Goal: Task Accomplishment & Management: Use online tool/utility

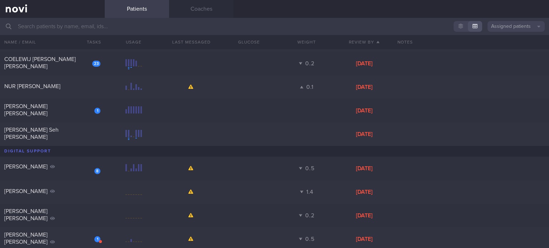
scroll to position [266, 0]
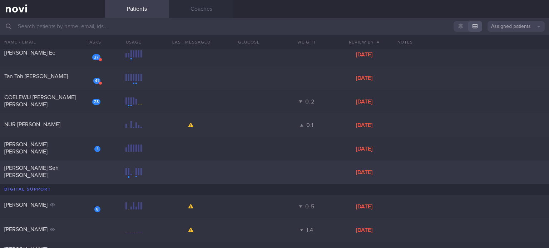
click at [49, 177] on div "[PERSON_NAME] Seh [PERSON_NAME] [DATE]" at bounding box center [274, 173] width 549 height 24
select select "9"
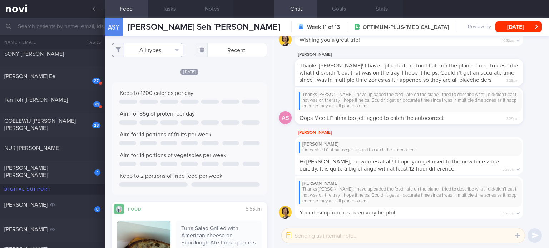
click at [163, 47] on button "All types" at bounding box center [147, 50] width 71 height 14
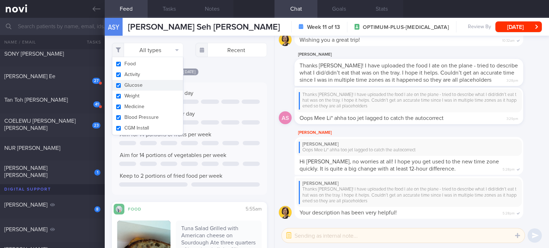
click at [149, 81] on button "Glucose" at bounding box center [147, 85] width 71 height 11
checkbox input "false"
click at [147, 78] on button "Activity" at bounding box center [147, 74] width 71 height 11
checkbox input "false"
click at [147, 94] on button "Weight" at bounding box center [147, 96] width 71 height 11
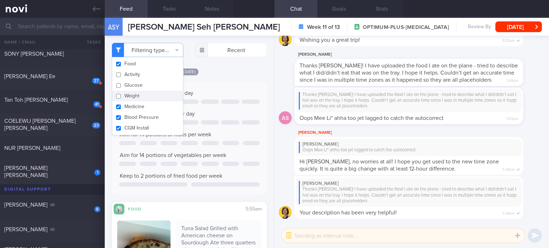
checkbox input "false"
click at [147, 101] on button "Medicine" at bounding box center [147, 106] width 71 height 11
checkbox input "false"
click at [147, 113] on button "Blood Pressure" at bounding box center [147, 117] width 71 height 11
click at [146, 123] on button "Blood Pressure" at bounding box center [147, 117] width 71 height 11
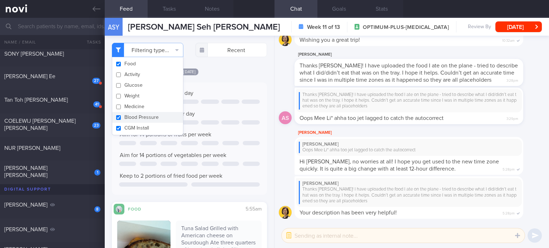
checkbox input "true"
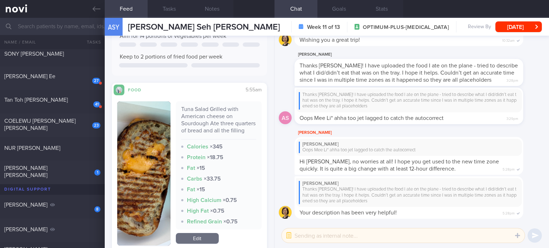
scroll to position [171, 0]
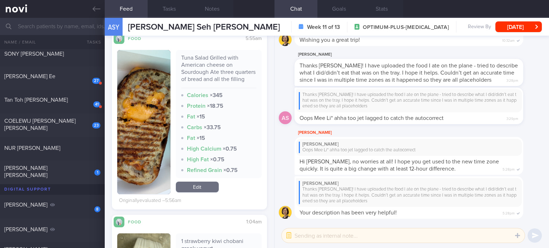
click at [196, 191] on link "Edit" at bounding box center [197, 187] width 43 height 11
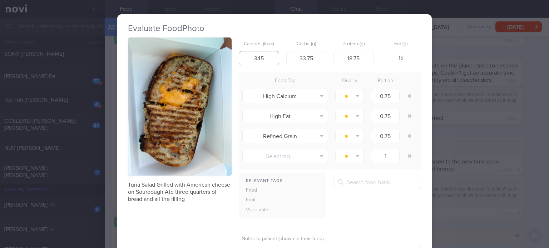
drag, startPoint x: 257, startPoint y: 58, endPoint x: 249, endPoint y: 59, distance: 8.6
click at [249, 59] on input "345" at bounding box center [259, 58] width 40 height 14
type input "445"
click at [316, 59] on input "33.75" at bounding box center [306, 58] width 40 height 14
type input "4"
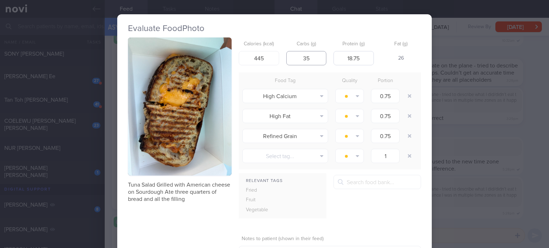
type input "35"
click at [363, 63] on input "18.75" at bounding box center [353, 58] width 40 height 14
type input "19"
click at [406, 95] on button "button" at bounding box center [409, 96] width 13 height 13
type input "1"
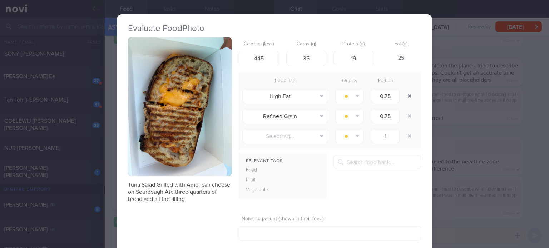
click at [406, 95] on button "button" at bounding box center [409, 96] width 13 height 13
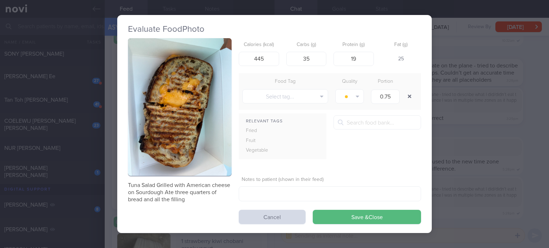
type input "1"
click at [360, 223] on button "Save & Close" at bounding box center [367, 217] width 108 height 14
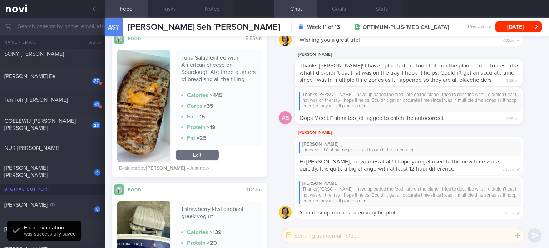
scroll to position [340, 0]
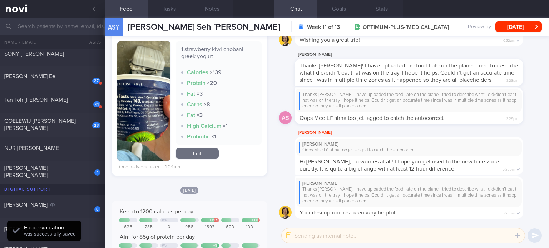
click at [193, 156] on link "Edit" at bounding box center [197, 153] width 43 height 11
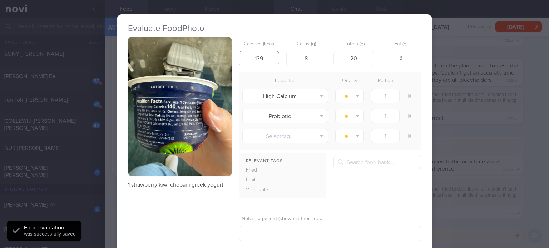
click at [267, 56] on input "139" at bounding box center [259, 58] width 40 height 14
type input "140"
click at [410, 95] on button "button" at bounding box center [409, 96] width 13 height 13
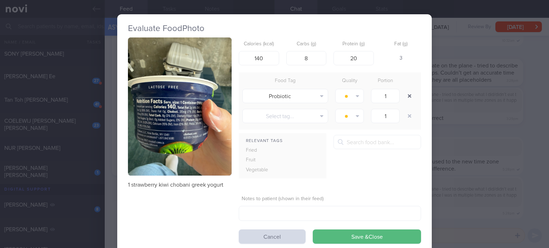
click at [410, 95] on button "button" at bounding box center [409, 96] width 13 height 13
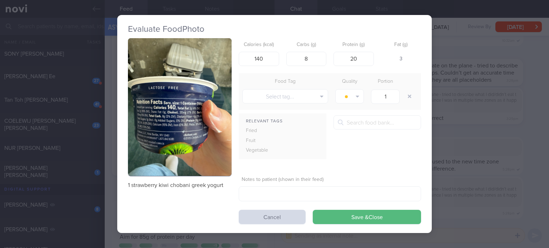
click at [184, 133] on button "button" at bounding box center [180, 107] width 104 height 138
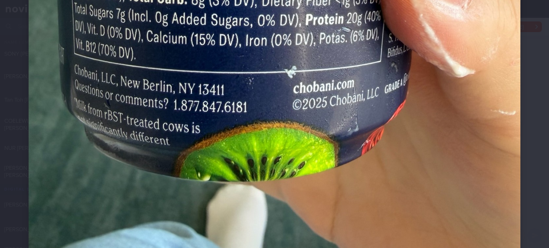
scroll to position [328, 0]
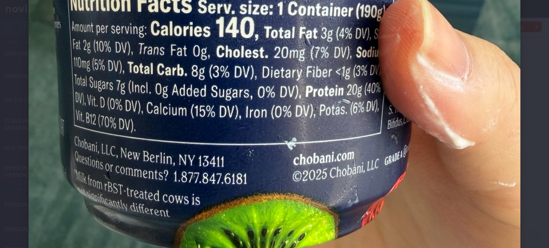
click at [364, 152] on img at bounding box center [275, 28] width 492 height 656
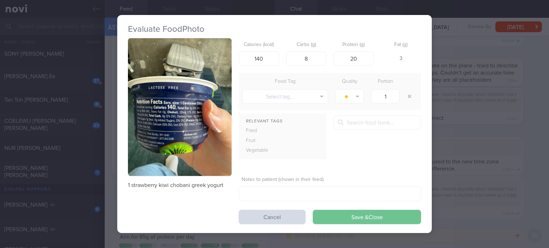
click at [378, 218] on button "Save & Close" at bounding box center [367, 217] width 108 height 14
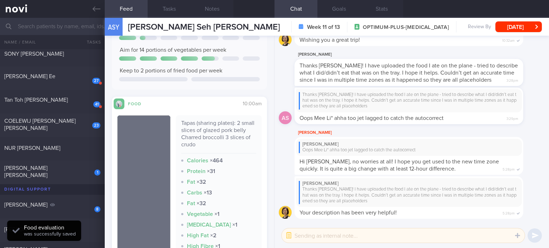
scroll to position [606, 0]
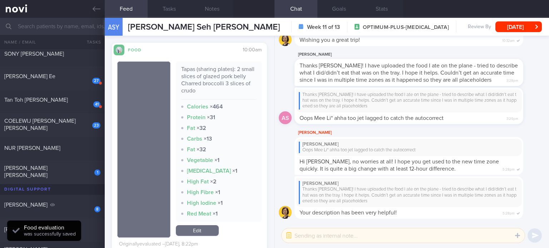
click at [191, 236] on link "Edit" at bounding box center [197, 231] width 43 height 11
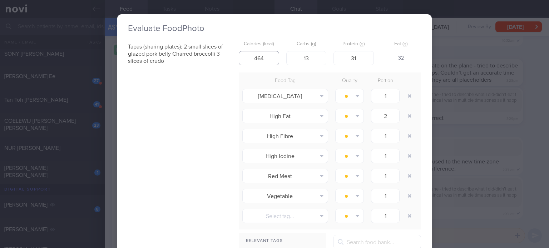
click at [267, 59] on input "464" at bounding box center [259, 58] width 40 height 14
type input "214"
click at [312, 59] on input "13" at bounding box center [306, 58] width 40 height 14
type input "10"
click at [339, 55] on input "31" at bounding box center [353, 58] width 40 height 14
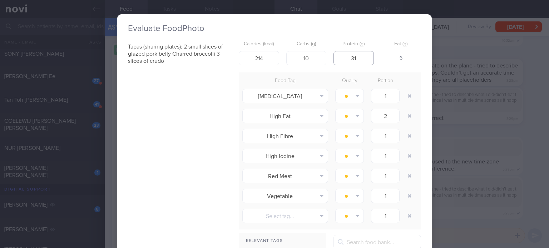
click at [356, 63] on input "31" at bounding box center [353, 58] width 40 height 14
type input "12"
click at [257, 57] on input "214" at bounding box center [259, 58] width 40 height 14
type input "204"
click at [407, 98] on button "button" at bounding box center [409, 96] width 13 height 13
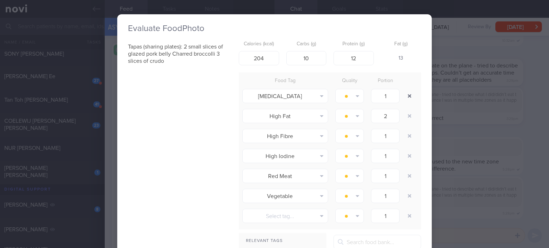
click at [407, 98] on button "button" at bounding box center [409, 96] width 13 height 13
type input "2"
type input "1"
click at [407, 98] on button "button" at bounding box center [409, 96] width 13 height 13
type input "1"
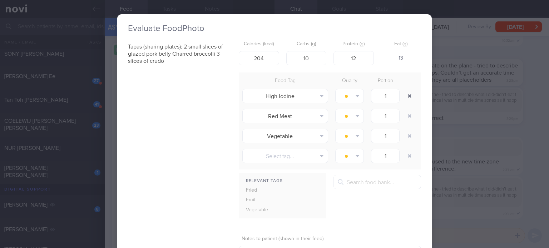
click at [407, 98] on button "button" at bounding box center [409, 96] width 13 height 13
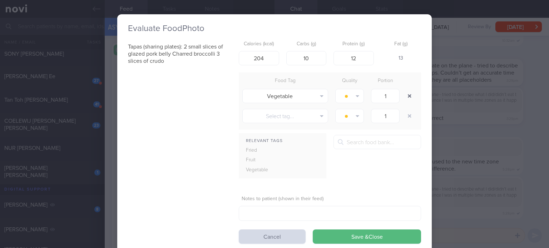
click at [407, 98] on button "button" at bounding box center [409, 96] width 13 height 13
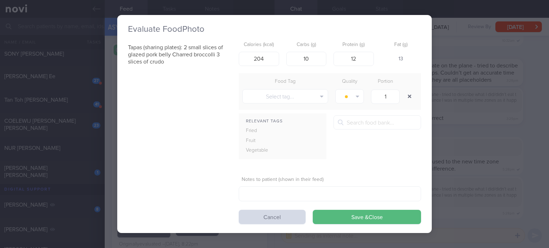
click at [407, 98] on button "button" at bounding box center [409, 96] width 13 height 13
drag, startPoint x: 260, startPoint y: 60, endPoint x: 198, endPoint y: 64, distance: 62.0
click at [198, 64] on div "Tapas (sharing plates): 2 small slices of glazed pork belly Charred broccolli 3…" at bounding box center [274, 131] width 293 height 187
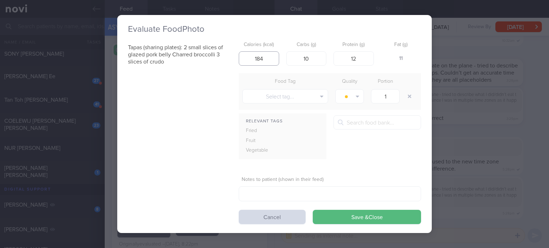
type input "184"
click at [313, 210] on button "Save & Close" at bounding box center [367, 217] width 108 height 14
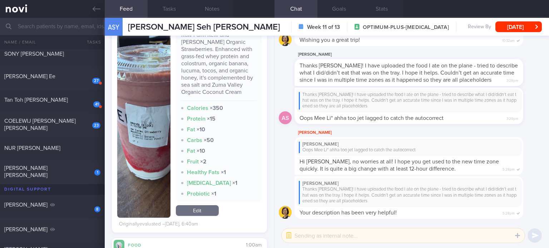
scroll to position [959, 0]
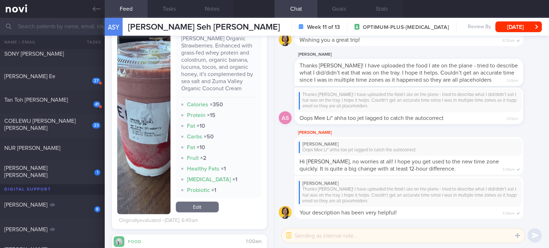
click at [190, 204] on link "Edit" at bounding box center [197, 207] width 43 height 11
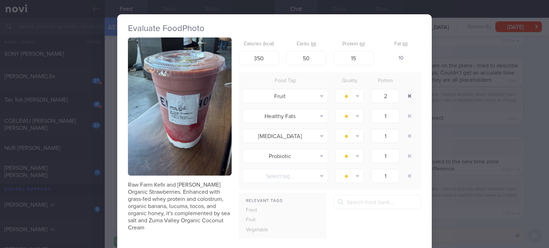
click at [410, 93] on button "button" at bounding box center [409, 96] width 13 height 13
type input "1"
click at [410, 93] on button "button" at bounding box center [409, 96] width 13 height 13
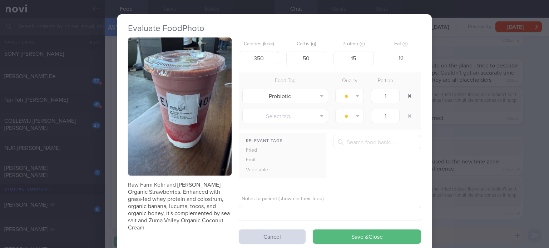
click at [410, 93] on button "button" at bounding box center [409, 96] width 13 height 13
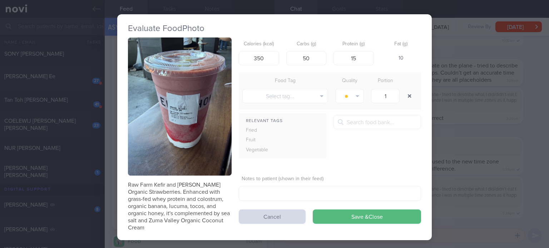
click at [410, 93] on button "button" at bounding box center [409, 96] width 13 height 13
click at [205, 104] on button "button" at bounding box center [180, 107] width 104 height 138
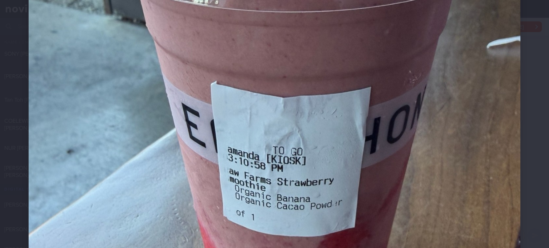
scroll to position [207, 0]
click at [272, 117] on img at bounding box center [275, 149] width 492 height 656
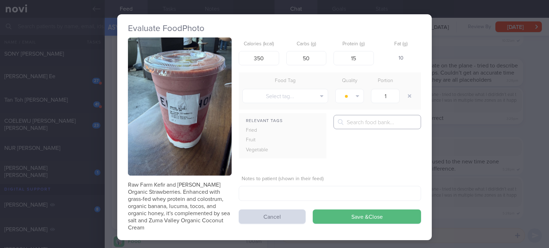
click at [353, 120] on input "text" at bounding box center [377, 122] width 88 height 14
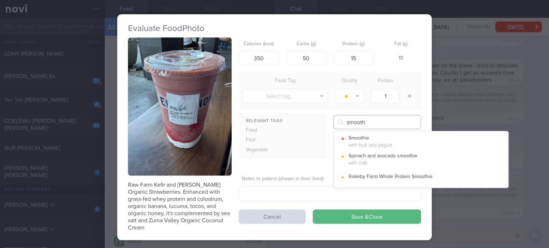
click at [353, 120] on input "smooth" at bounding box center [377, 122] width 88 height 14
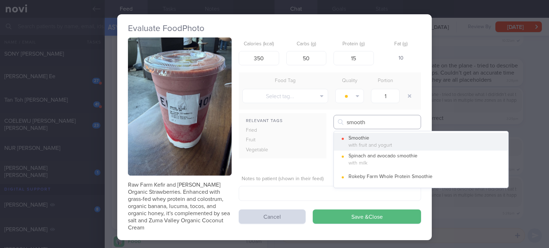
type input "smooth"
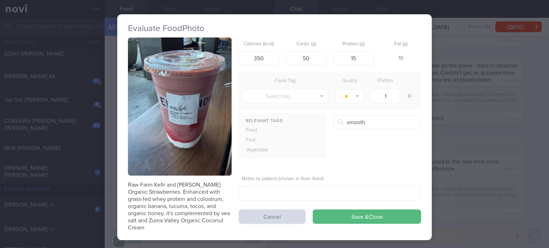
click at [393, 143] on button "Smoothie with fruit and yogurt" at bounding box center [421, 142] width 174 height 18
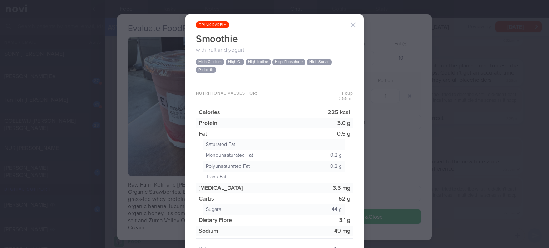
click at [349, 25] on button "button" at bounding box center [353, 25] width 14 height 14
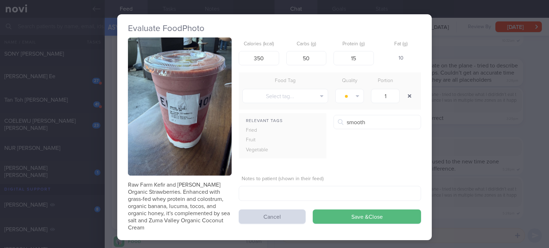
click at [408, 94] on button "button" at bounding box center [409, 96] width 13 height 13
click at [340, 218] on button "Save & Close" at bounding box center [367, 217] width 108 height 14
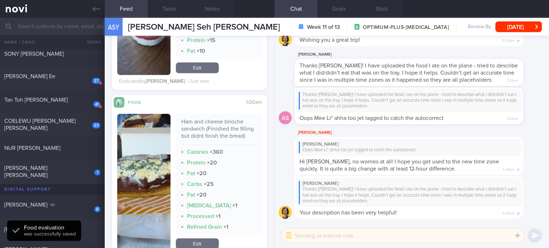
scroll to position [1072, 0]
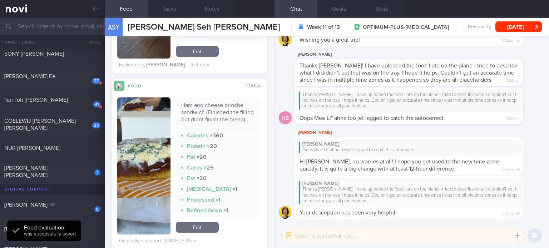
click at [191, 233] on link "Edit" at bounding box center [197, 227] width 43 height 11
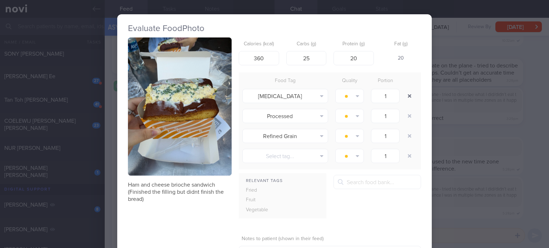
click at [403, 97] on button "button" at bounding box center [409, 96] width 13 height 13
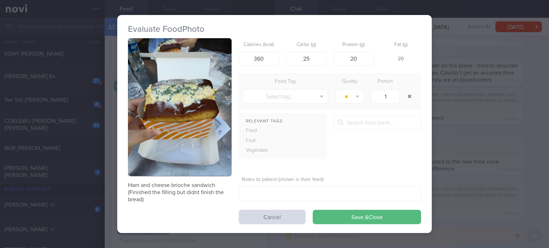
click at [403, 97] on button "button" at bounding box center [409, 96] width 13 height 13
click at [261, 55] on input "360" at bounding box center [259, 58] width 40 height 14
click at [317, 61] on input "25" at bounding box center [306, 58] width 40 height 14
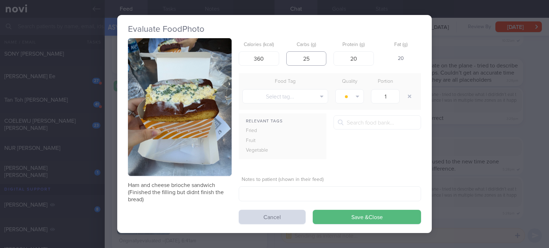
type input "2"
type input "30"
click at [365, 53] on input "20" at bounding box center [353, 58] width 40 height 14
click at [313, 210] on button "Save & Close" at bounding box center [367, 217] width 108 height 14
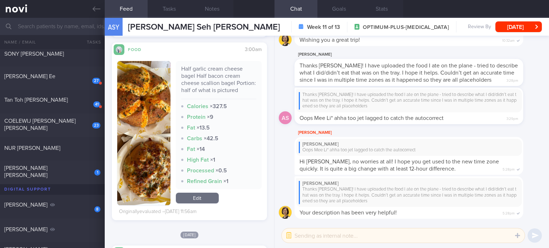
scroll to position [1542, 0]
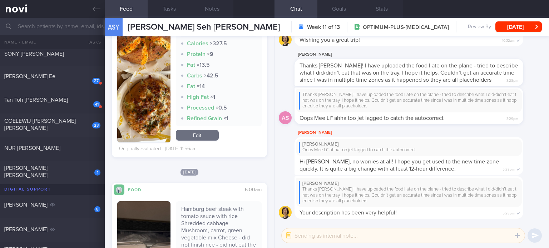
click at [192, 141] on link "Edit" at bounding box center [197, 135] width 43 height 11
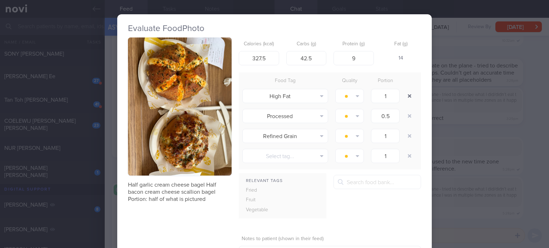
click at [403, 95] on button "button" at bounding box center [409, 96] width 13 height 13
type input "0.5"
type input "1"
click at [403, 95] on button "button" at bounding box center [409, 96] width 13 height 13
type input "1"
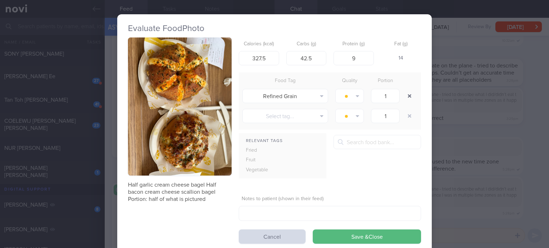
click at [403, 95] on button "button" at bounding box center [409, 96] width 13 height 13
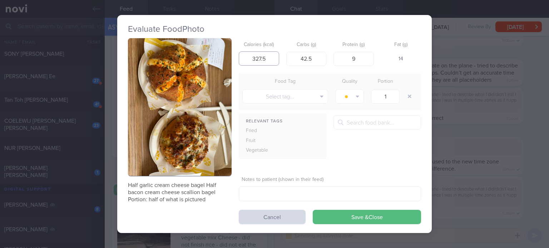
click at [267, 60] on input "327.5" at bounding box center [259, 58] width 40 height 14
type input "322"
click at [322, 54] on input "42.5" at bounding box center [306, 58] width 40 height 14
type input "37"
click at [267, 63] on input "322" at bounding box center [259, 58] width 40 height 14
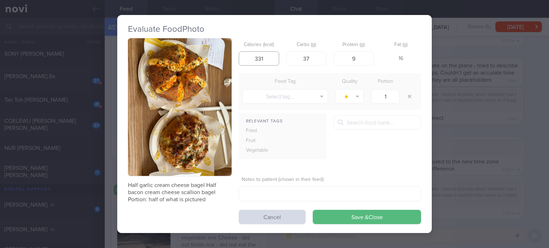
type input "332"
click button "Save & Close" at bounding box center [367, 217] width 108 height 14
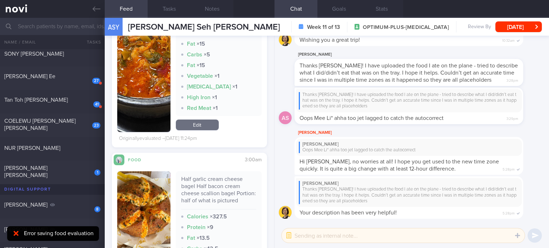
scroll to position [1351, 0]
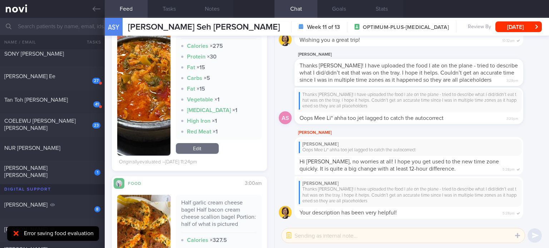
click at [197, 154] on link "Edit" at bounding box center [197, 148] width 43 height 11
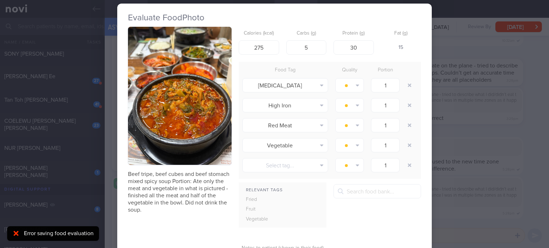
scroll to position [12, 0]
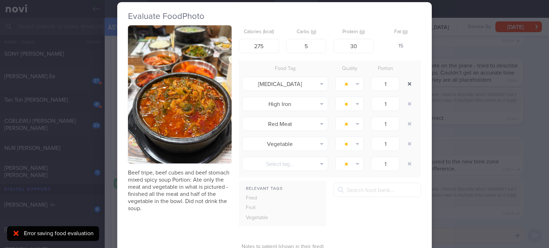
click at [404, 81] on button "button" at bounding box center [409, 84] width 13 height 13
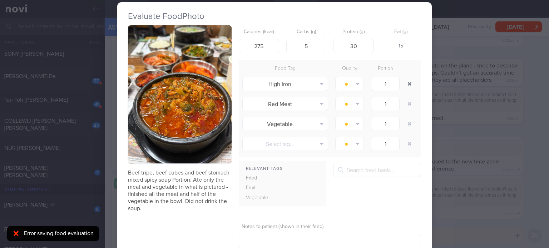
click at [404, 81] on button "button" at bounding box center [409, 84] width 13 height 13
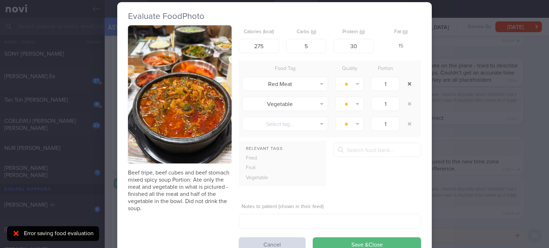
click at [404, 81] on button "button" at bounding box center [409, 84] width 13 height 13
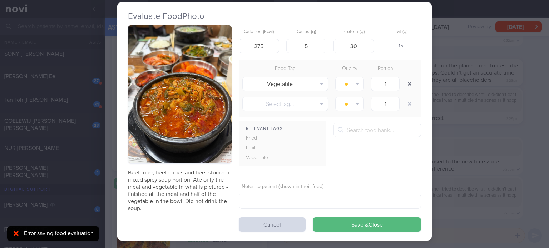
click at [404, 81] on button "button" at bounding box center [409, 84] width 13 height 13
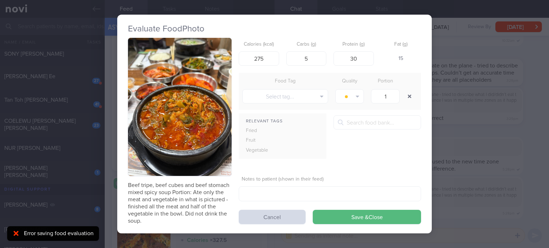
scroll to position [0, 0]
click at [404, 81] on div at bounding box center [410, 79] width 14 height 7
click at [363, 219] on button "Save & Close" at bounding box center [367, 217] width 108 height 14
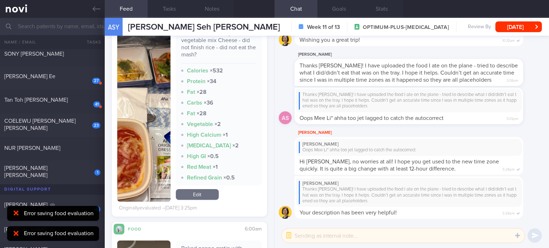
scroll to position [1748, 0]
drag, startPoint x: 183, startPoint y: 199, endPoint x: 351, endPoint y: 148, distance: 175.7
click at [183, 199] on link "Edit" at bounding box center [197, 194] width 43 height 11
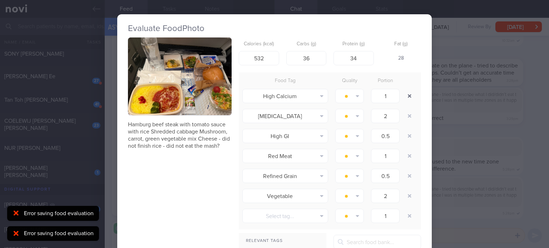
click at [403, 95] on button "button" at bounding box center [409, 96] width 13 height 13
type input "0.5"
type input "1"
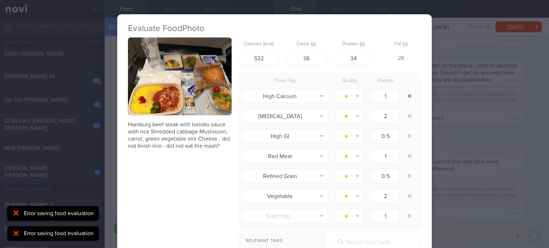
type input "0.5"
type input "2"
type input "1"
click at [403, 95] on button "button" at bounding box center [409, 96] width 13 height 13
type input "1"
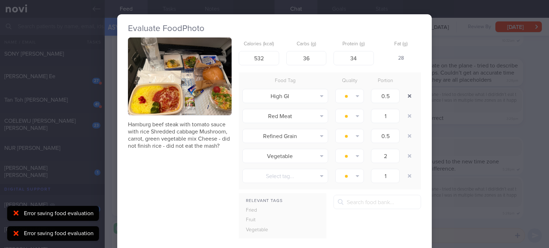
type input "0.5"
type input "2"
type input "1"
click at [403, 95] on button "button" at bounding box center [409, 96] width 13 height 13
type input "0.5"
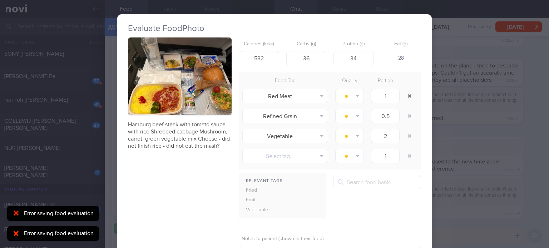
type input "2"
type input "1"
click at [403, 95] on button "button" at bounding box center [409, 96] width 13 height 13
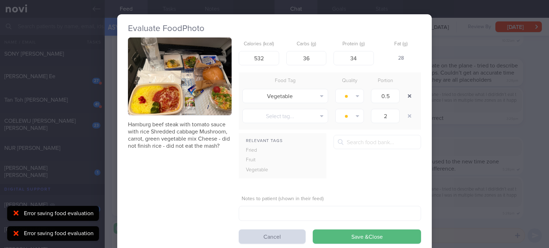
click at [403, 95] on button "button" at bounding box center [409, 96] width 13 height 13
type input "1"
click at [403, 95] on button "button" at bounding box center [409, 96] width 13 height 13
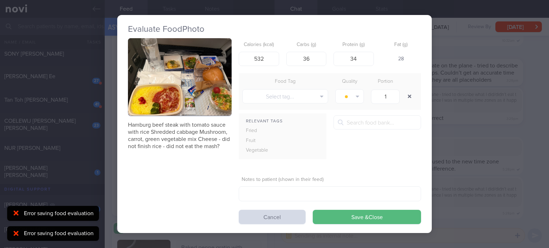
click at [403, 95] on button "button" at bounding box center [409, 96] width 13 height 13
click at [309, 58] on input "36" at bounding box center [306, 58] width 40 height 14
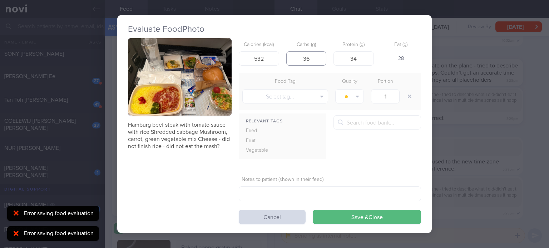
type input "3"
click at [309, 58] on input "26" at bounding box center [306, 58] width 40 height 14
type input "26"
click at [362, 60] on input "34" at bounding box center [353, 58] width 40 height 14
type input "3"
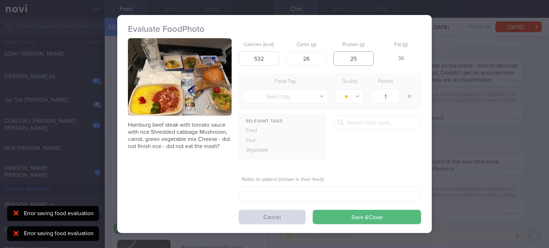
type input "25"
click at [257, 57] on input "532" at bounding box center [259, 58] width 40 height 14
type input "432"
click at [357, 219] on button "Save & Close" at bounding box center [367, 217] width 108 height 14
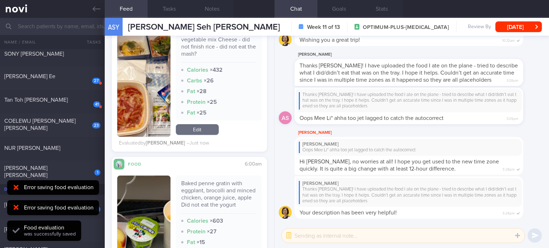
click at [199, 135] on link "Edit" at bounding box center [197, 129] width 43 height 11
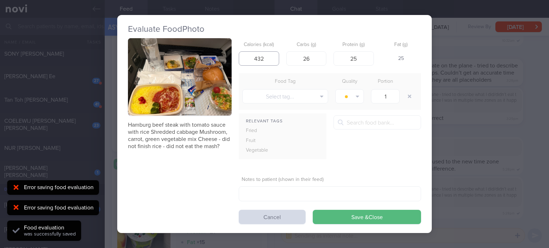
click at [268, 60] on input "432" at bounding box center [259, 58] width 40 height 14
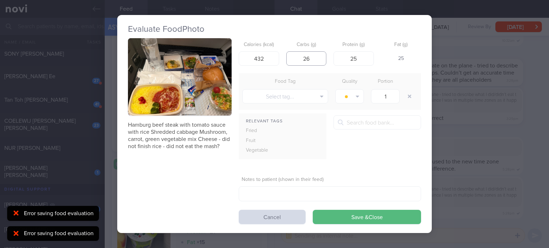
click at [317, 61] on input "26" at bounding box center [306, 58] width 40 height 14
type input "32"
click at [313, 210] on button "Save & Close" at bounding box center [367, 217] width 108 height 14
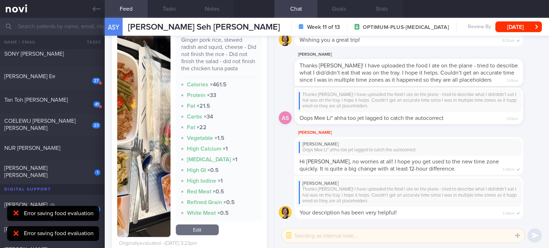
scroll to position [2151, 0]
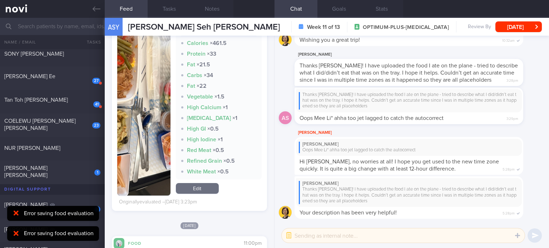
drag, startPoint x: 189, startPoint y: 194, endPoint x: 418, endPoint y: 82, distance: 255.4
click at [189, 194] on link "Edit" at bounding box center [197, 188] width 43 height 11
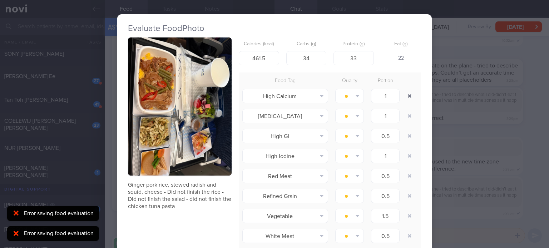
click at [404, 94] on button "button" at bounding box center [409, 96] width 13 height 13
type input "0.5"
type input "1"
type input "0.5"
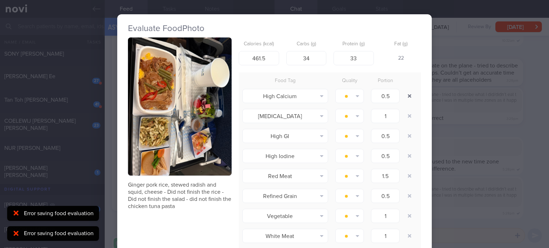
click at [404, 94] on button "button" at bounding box center [409, 96] width 13 height 13
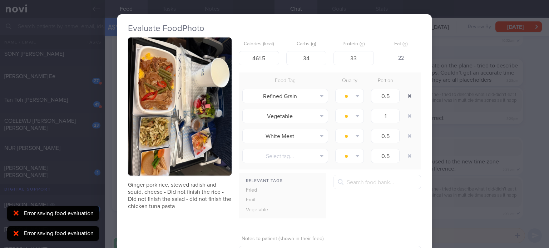
type input "0.5"
type input "1.5"
type input "0.5"
click at [404, 94] on button "button" at bounding box center [409, 96] width 13 height 13
type input "1.5"
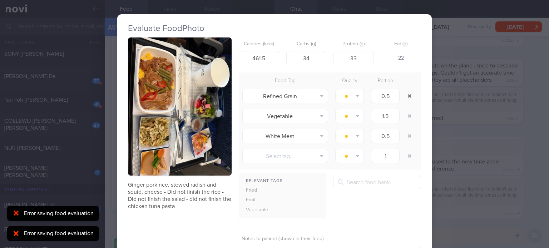
type input "0.5"
click at [404, 94] on button "button" at bounding box center [409, 96] width 13 height 13
type input "0.5"
type input "1"
click at [404, 94] on button "button" at bounding box center [409, 96] width 13 height 13
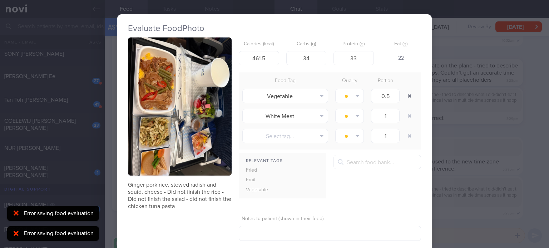
type input "1"
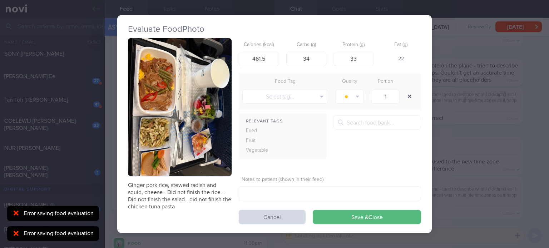
click at [404, 94] on button "button" at bounding box center [409, 96] width 13 height 13
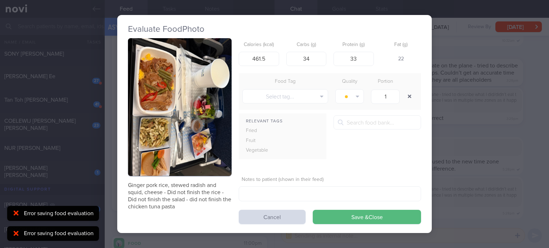
click at [404, 94] on button "button" at bounding box center [409, 96] width 13 height 13
click at [270, 61] on input "461.5" at bounding box center [259, 58] width 40 height 14
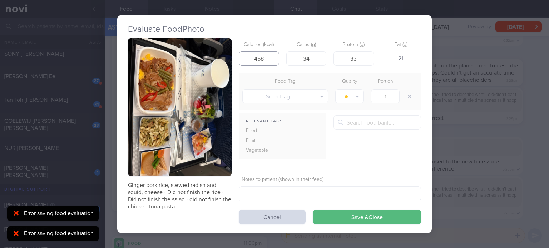
type input "457"
click at [317, 58] on input "34" at bounding box center [306, 58] width 40 height 14
type input "33"
click at [355, 56] on input "33" at bounding box center [353, 58] width 40 height 14
click at [347, 221] on button "Save & Close" at bounding box center [367, 217] width 108 height 14
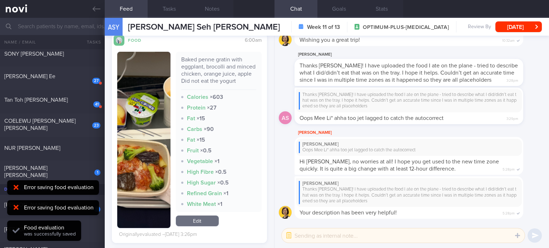
scroll to position [1887, 0]
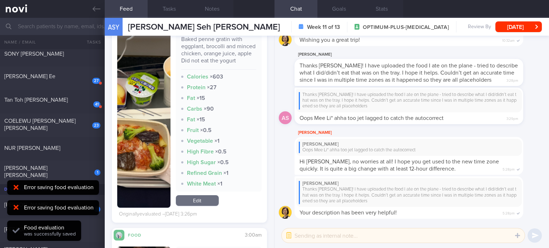
click at [195, 206] on link "Edit" at bounding box center [197, 200] width 43 height 11
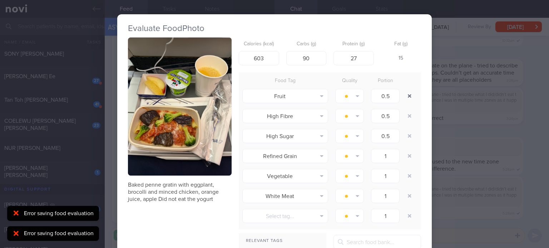
click at [407, 97] on button "button" at bounding box center [409, 96] width 13 height 13
type input "1"
click at [407, 97] on button "button" at bounding box center [409, 96] width 13 height 13
type input "1"
click at [407, 97] on button "button" at bounding box center [409, 96] width 13 height 13
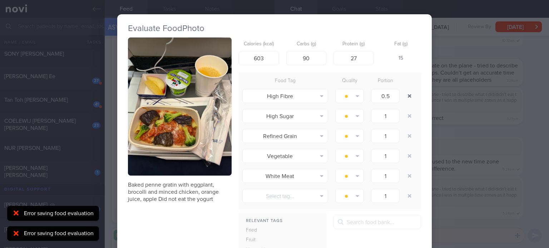
type input "1"
click at [407, 97] on button "button" at bounding box center [409, 96] width 13 height 13
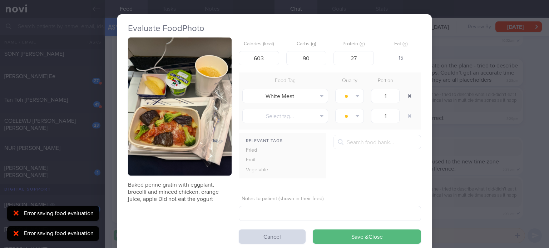
click at [407, 97] on button "button" at bounding box center [409, 96] width 13 height 13
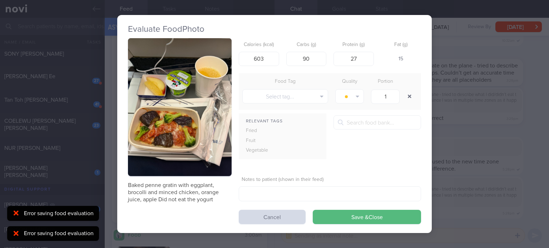
click at [407, 97] on button "button" at bounding box center [409, 96] width 13 height 13
click at [262, 58] on input "603" at bounding box center [259, 58] width 40 height 14
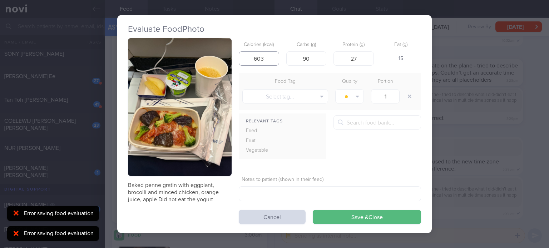
drag, startPoint x: 261, startPoint y: 60, endPoint x: 239, endPoint y: 64, distance: 22.3
click at [239, 64] on div "Calories (kcal) 603" at bounding box center [259, 52] width 40 height 28
type input "563"
click at [310, 57] on input "90" at bounding box center [306, 58] width 40 height 14
click at [305, 58] on input "90" at bounding box center [306, 58] width 40 height 14
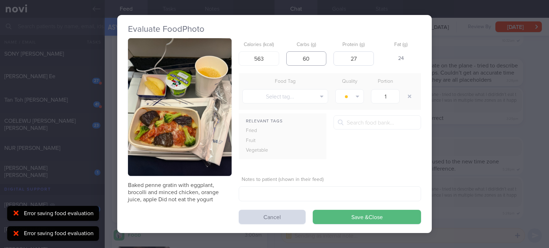
type input "60"
click at [362, 61] on input "27" at bounding box center [353, 58] width 40 height 14
type input "24"
click at [259, 59] on input "563" at bounding box center [259, 58] width 40 height 14
type input "523"
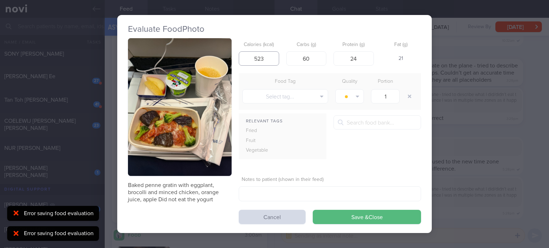
click at [313, 210] on button "Save & Close" at bounding box center [367, 217] width 108 height 14
